Goal: Task Accomplishment & Management: Use online tool/utility

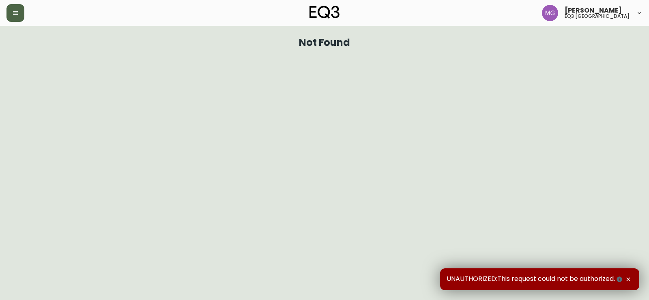
click at [15, 15] on icon "button" at bounding box center [15, 12] width 5 height 3
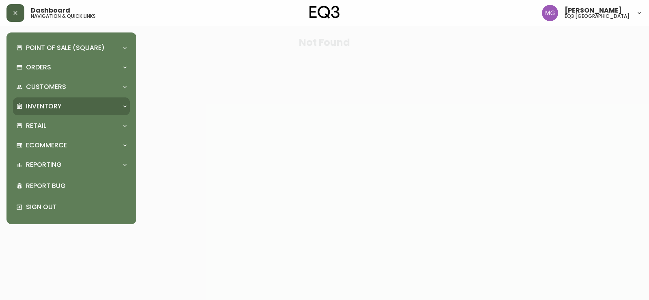
click at [36, 101] on div "Inventory" at bounding box center [71, 106] width 117 height 18
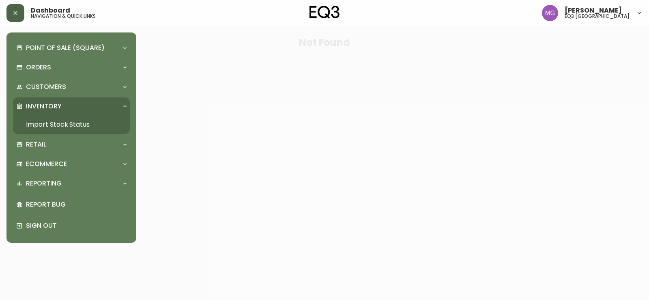
click at [57, 120] on link "Import Stock Status" at bounding box center [71, 124] width 117 height 19
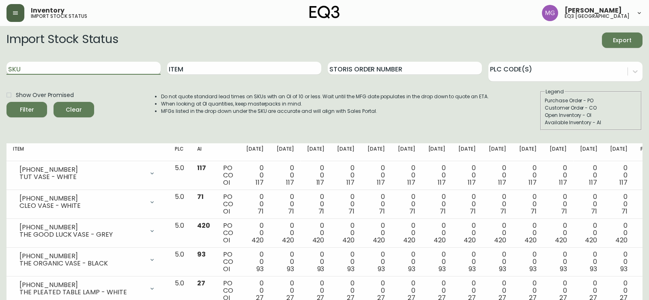
click at [72, 71] on input "SKU" at bounding box center [83, 68] width 154 height 13
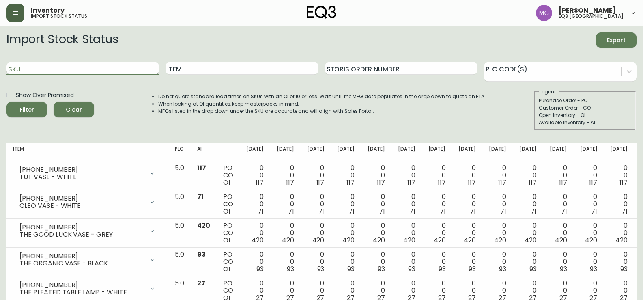
paste input "[PHONE_NUMBER]"
type input "[PHONE_NUMBER]"
click at [6, 102] on button "Filter" at bounding box center [26, 109] width 41 height 15
